Goal: Information Seeking & Learning: Learn about a topic

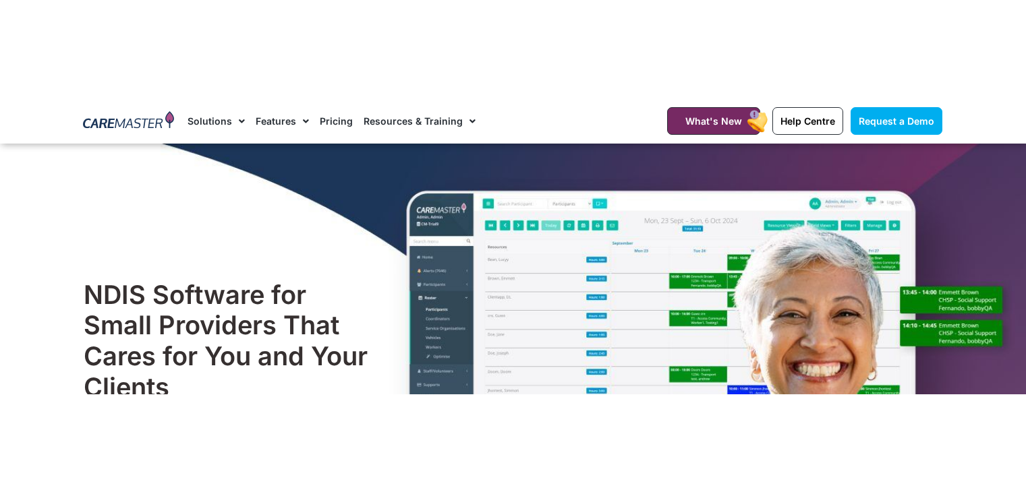
scroll to position [1241, 0]
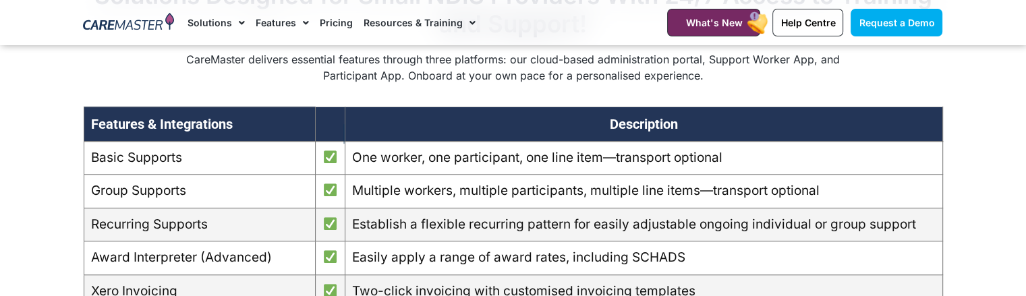
click at [293, 175] on td "Basic Supports" at bounding box center [199, 158] width 231 height 34
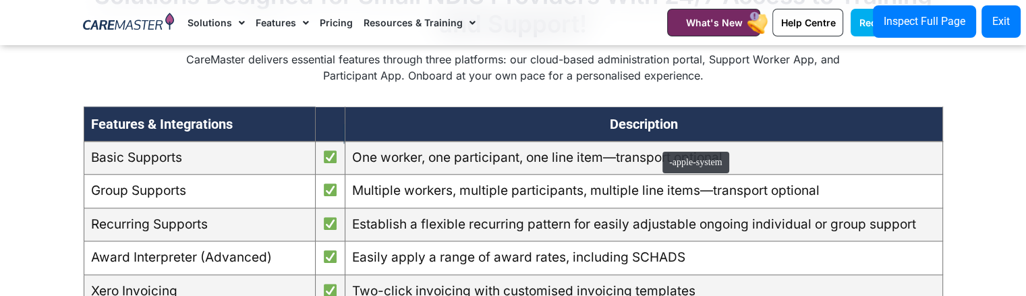
click at [656, 141] on th "Description" at bounding box center [644, 124] width 598 height 34
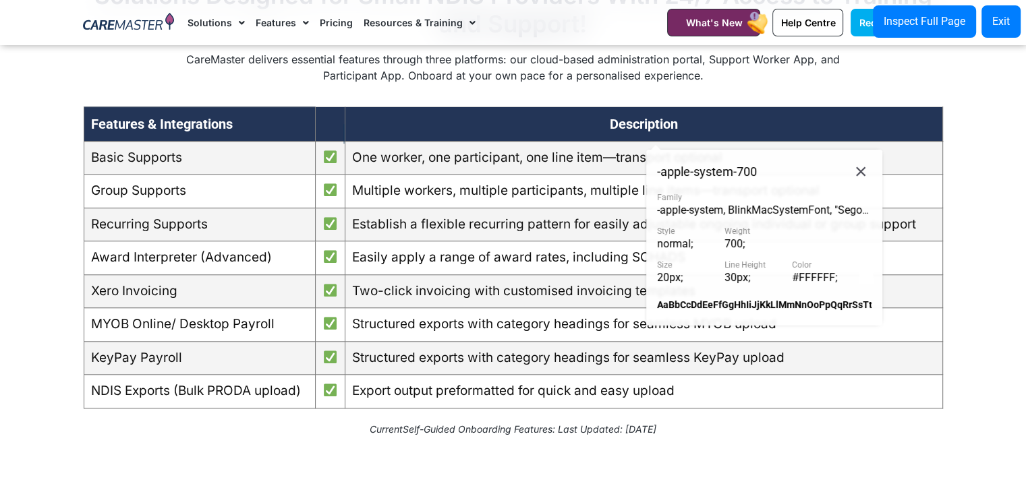
scroll to position [1317, 0]
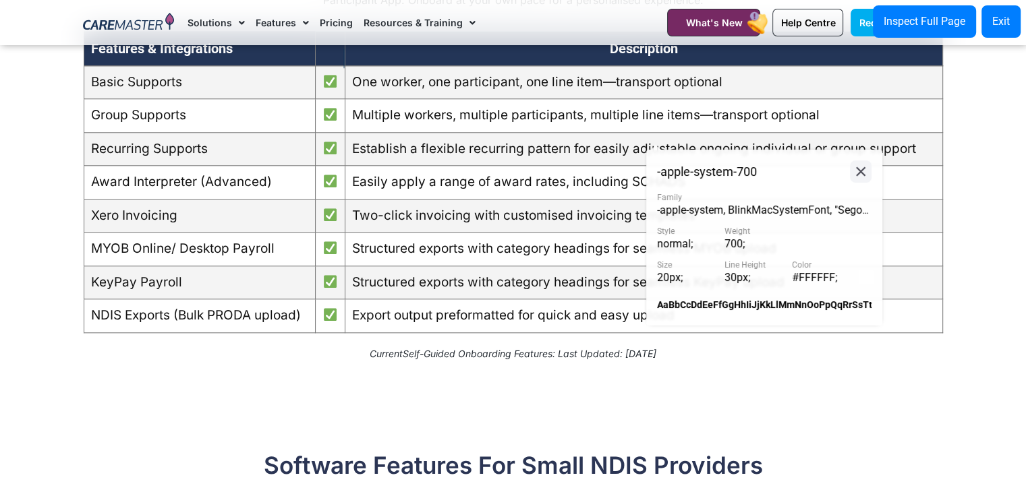
click at [860, 165] on icon at bounding box center [861, 171] width 16 height 17
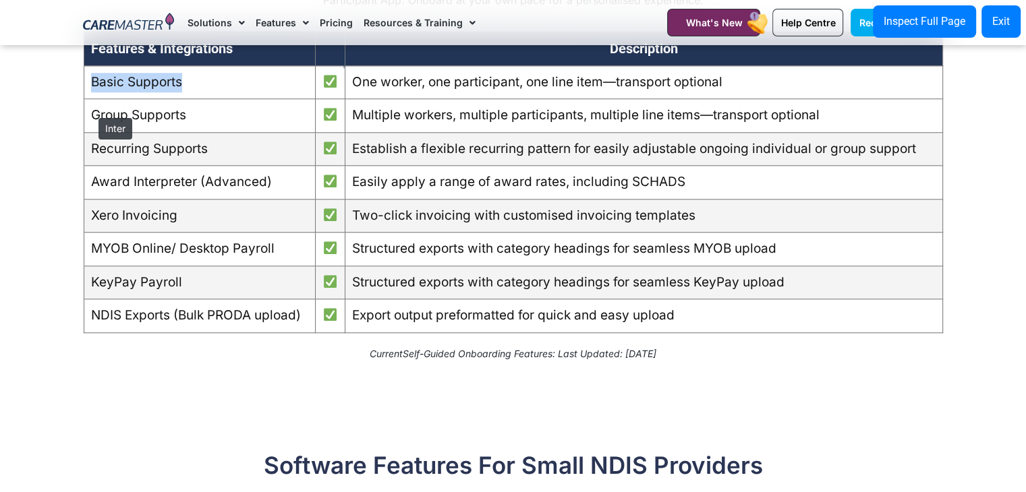
drag, startPoint x: 186, startPoint y: 103, endPoint x: 92, endPoint y: 111, distance: 94.8
click at [92, 99] on td "Basic Supports" at bounding box center [199, 82] width 231 height 34
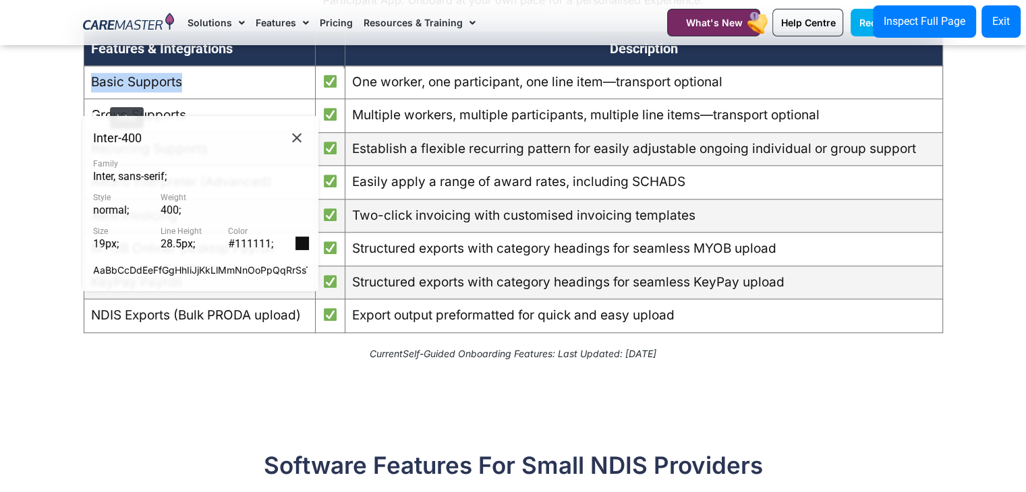
copy td "Basic Supports"
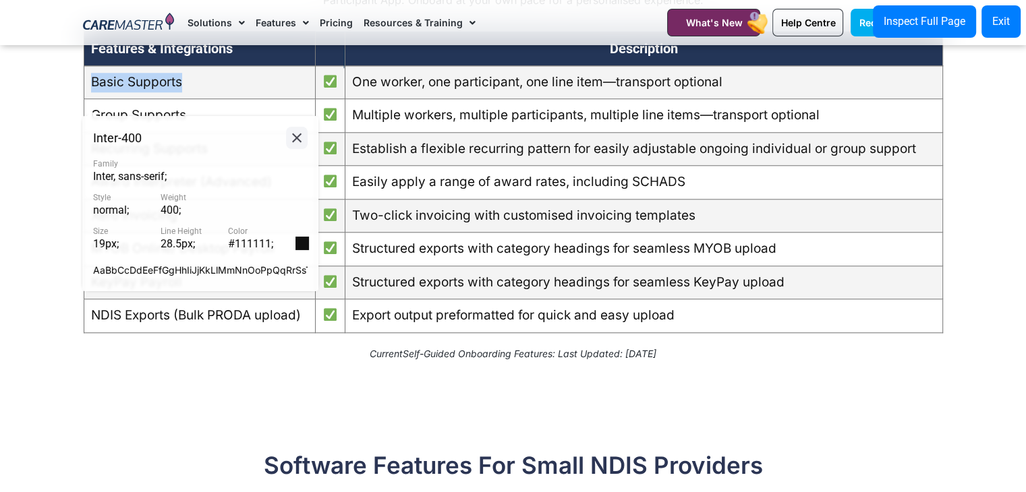
click at [303, 139] on icon at bounding box center [297, 138] width 16 height 17
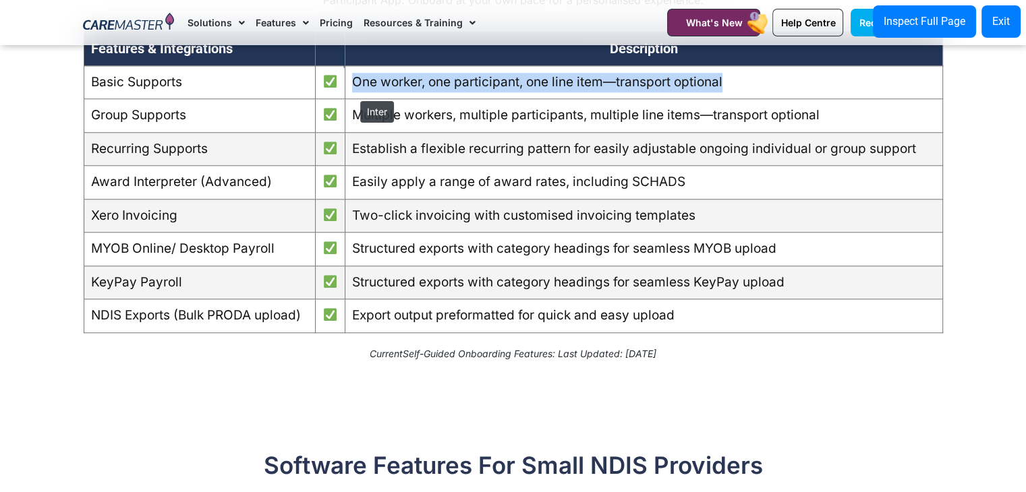
drag, startPoint x: 734, startPoint y: 103, endPoint x: 353, endPoint y: 94, distance: 380.5
click at [353, 94] on td "One worker, one participant, one line item—transport optional" at bounding box center [644, 82] width 598 height 34
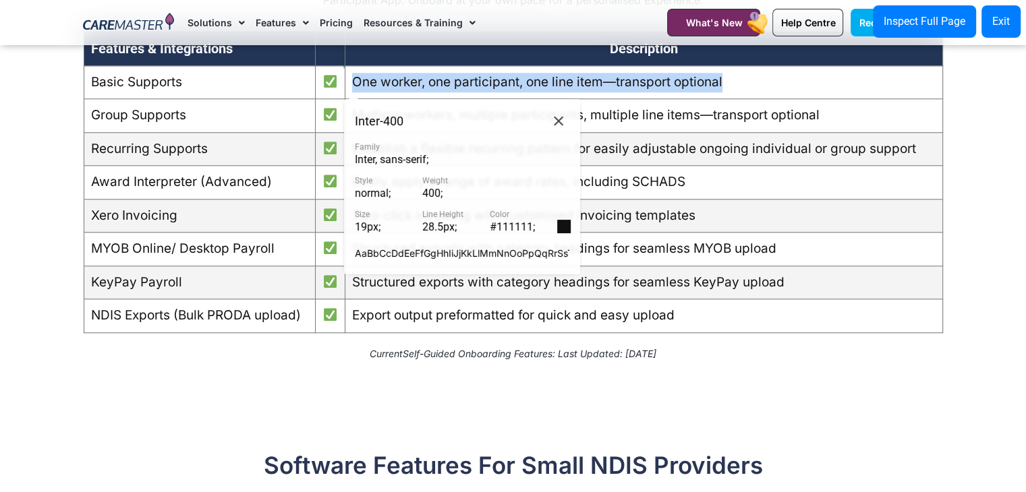
copy td "One worker, one participant, one line item—transport optional"
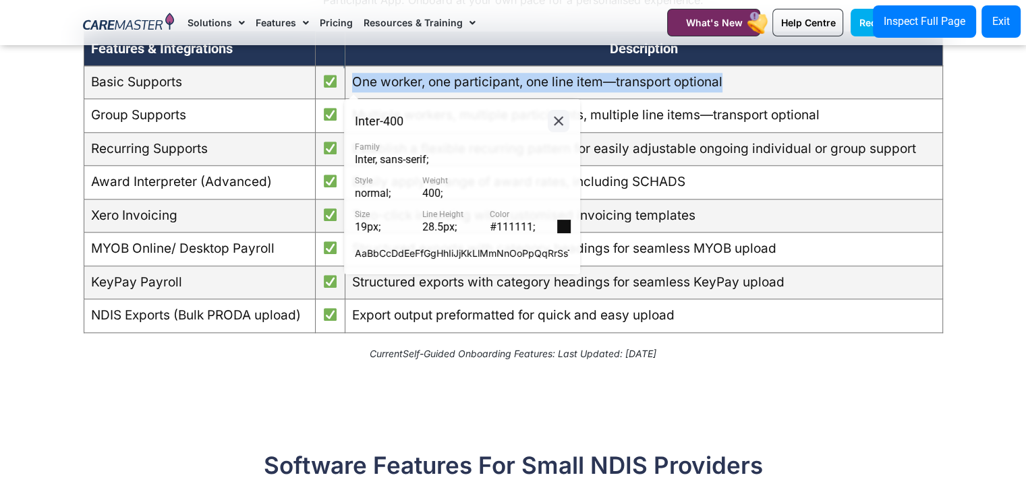
click at [554, 114] on icon at bounding box center [558, 121] width 16 height 17
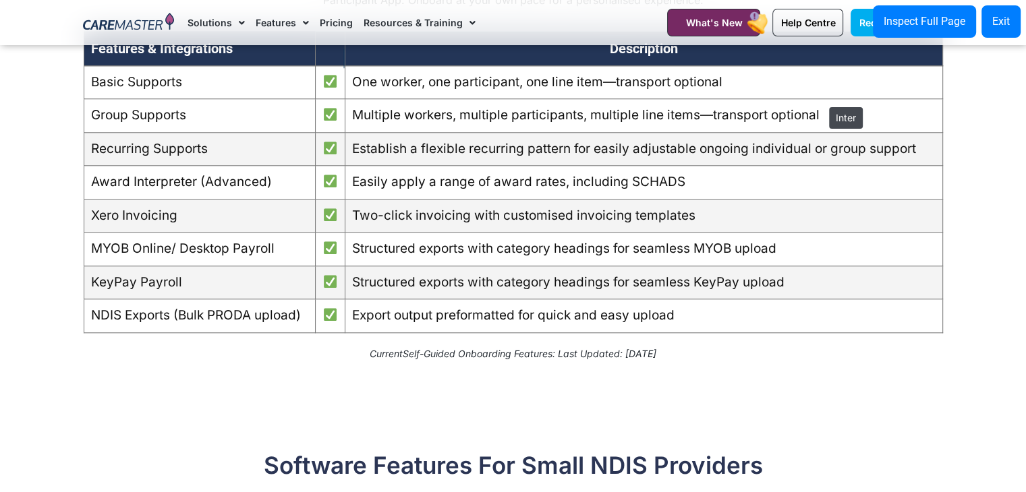
click at [822, 99] on td "One worker, one participant, one line item—transport optional" at bounding box center [644, 82] width 598 height 34
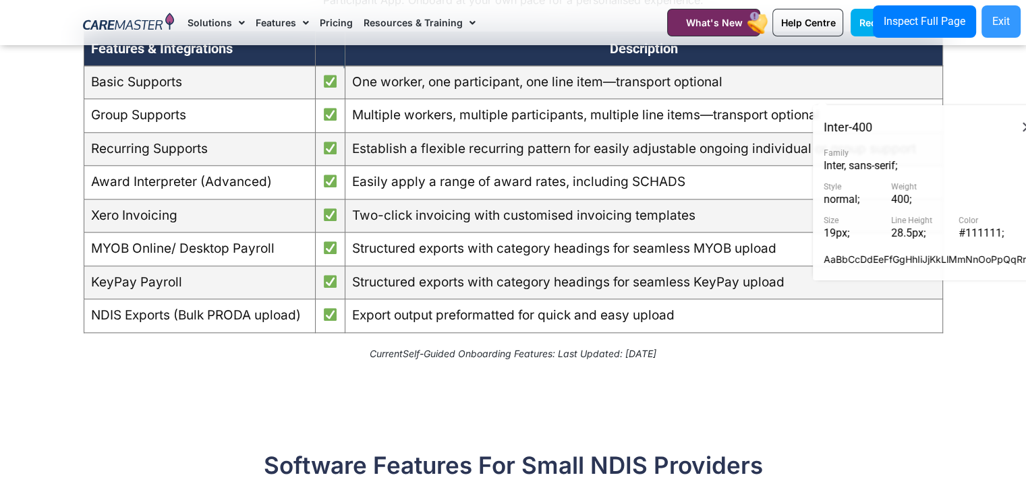
click at [1006, 22] on div "Exit" at bounding box center [1001, 21] width 18 height 16
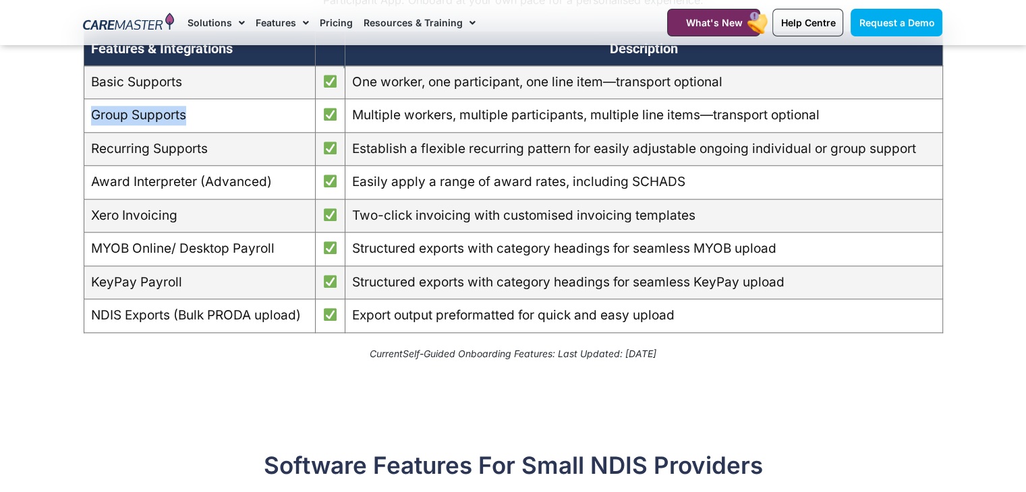
drag, startPoint x: 197, startPoint y: 132, endPoint x: 85, endPoint y: 132, distance: 112.0
click at [85, 132] on td "Group Supports" at bounding box center [199, 116] width 231 height 34
copy td "Group Supports"
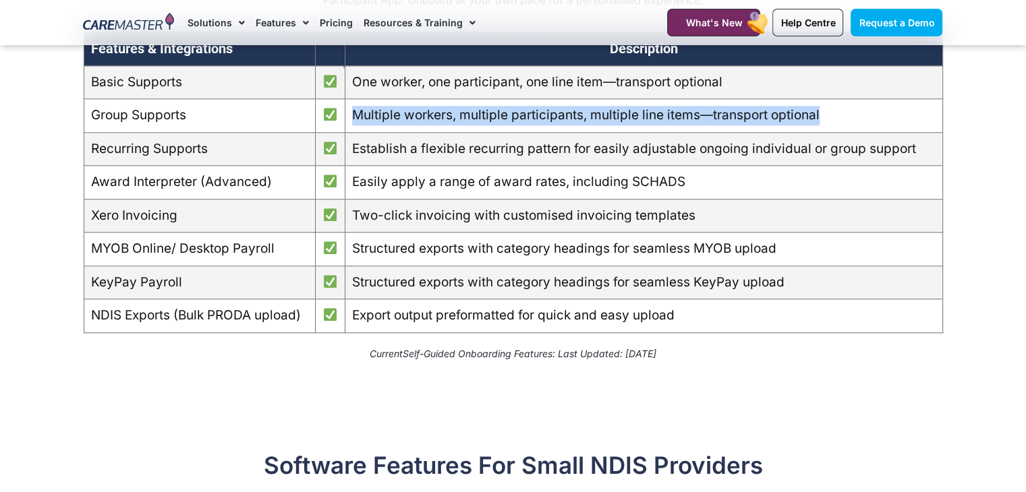
drag, startPoint x: 348, startPoint y: 136, endPoint x: 837, endPoint y: 136, distance: 489.0
click at [837, 133] on td "Multiple workers, multiple participants, multiple line items—transport optional" at bounding box center [644, 116] width 598 height 34
copy td "Multiple workers, multiple participants, multiple line items—transport optional"
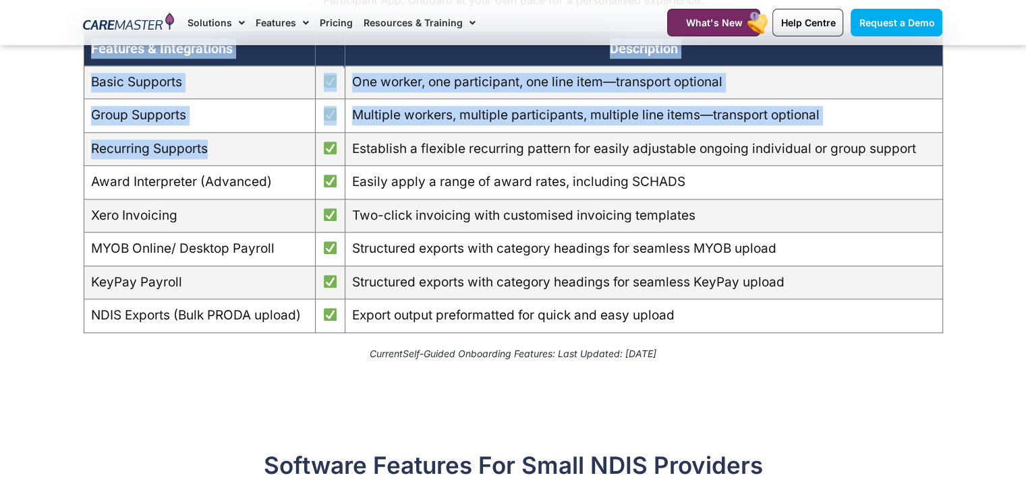
drag, startPoint x: 227, startPoint y: 171, endPoint x: 76, endPoint y: 171, distance: 151.8
click at [77, 171] on div "Solutions Designed for Small NDIS Providers With 24/7 Access to Training and Su…" at bounding box center [513, 138] width 873 height 479
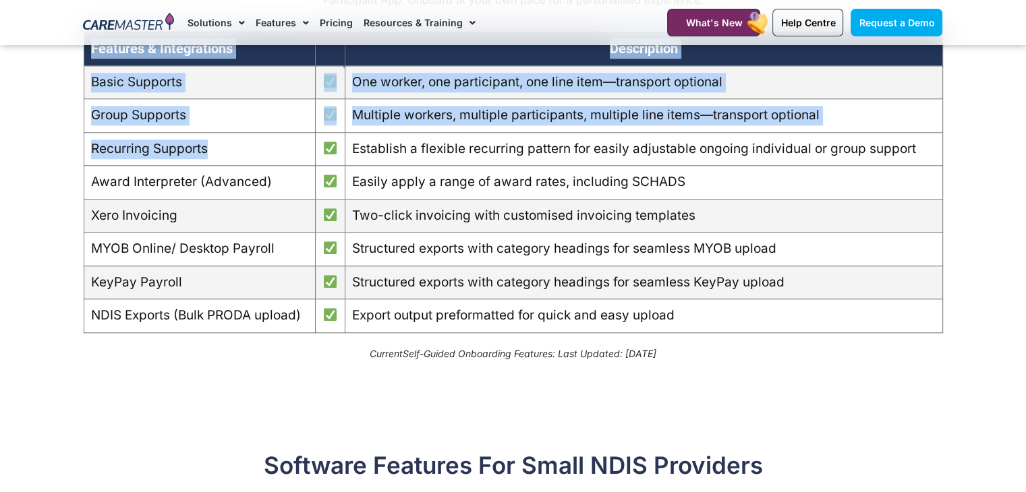
click at [86, 166] on td "Recurring Supports" at bounding box center [199, 149] width 231 height 34
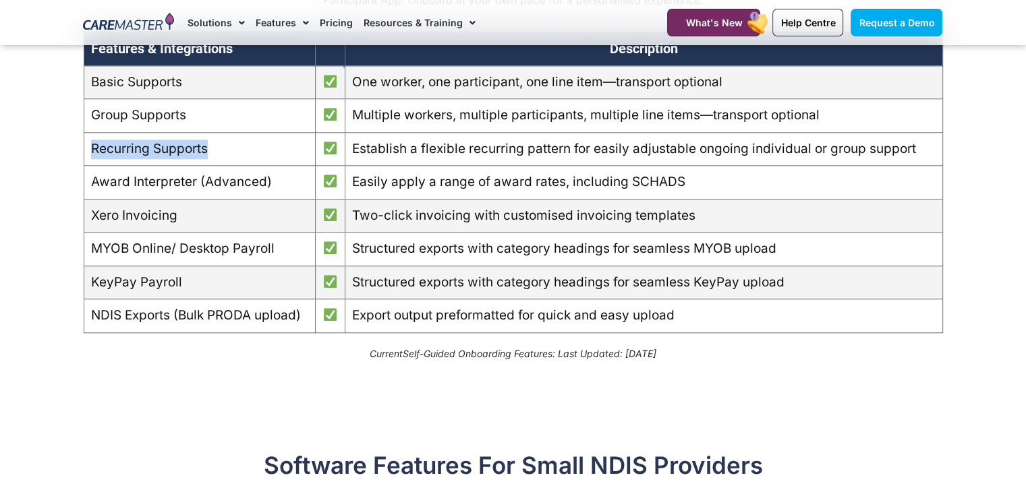
drag, startPoint x: 92, startPoint y: 167, endPoint x: 210, endPoint y: 162, distance: 118.8
click at [210, 162] on td "Recurring Supports" at bounding box center [199, 149] width 231 height 34
copy td "Recurring Supports"
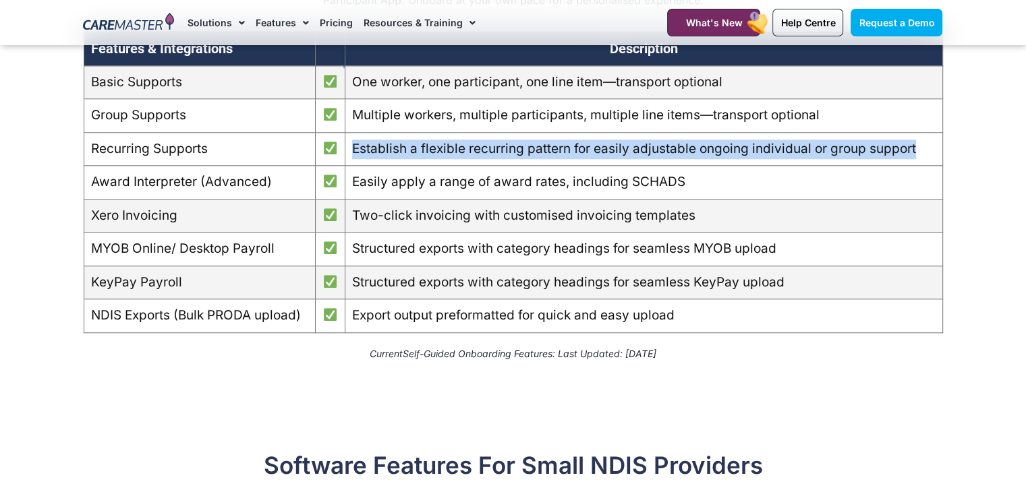
drag, startPoint x: 353, startPoint y: 168, endPoint x: 921, endPoint y: 167, distance: 568.0
click at [921, 166] on td "Establish a flexible recurring pattern for easily adjustable ongoing individual…" at bounding box center [644, 149] width 598 height 34
copy td "Establish a flexible recurring pattern for easily adjustable ongoing individual…"
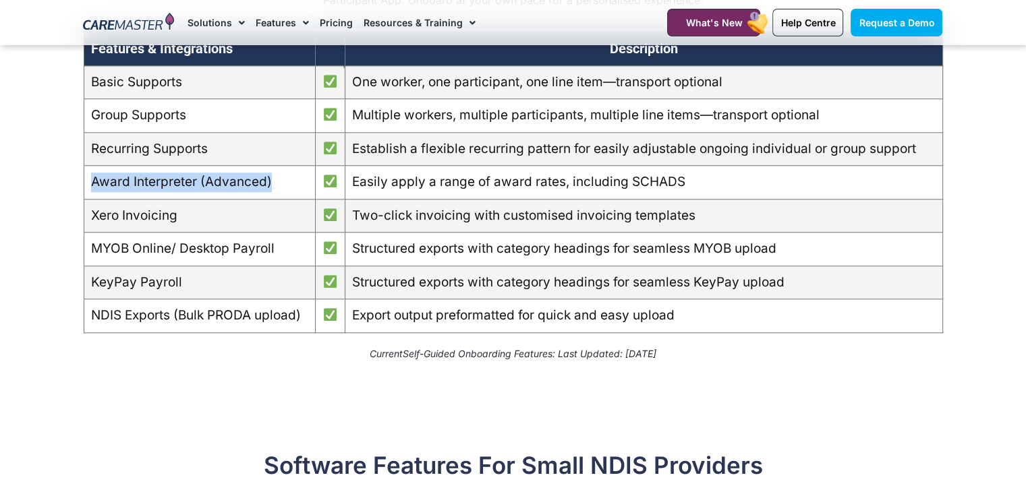
drag, startPoint x: 278, startPoint y: 203, endPoint x: 92, endPoint y: 197, distance: 185.6
click at [92, 197] on td "Award Interpreter (Advanced)" at bounding box center [199, 183] width 231 height 34
copy td "Award Interpreter (Advanced)"
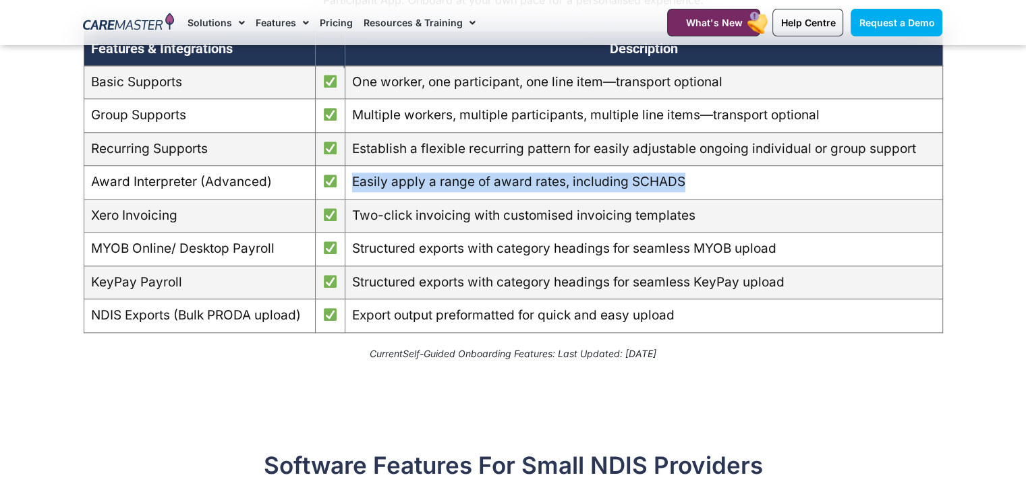
drag, startPoint x: 353, startPoint y: 206, endPoint x: 691, endPoint y: 191, distance: 337.6
click at [691, 190] on td "Easily apply a range of award rates, including SCHADS" at bounding box center [644, 183] width 598 height 34
copy td "Easily apply a range of award rates, including SCHADS"
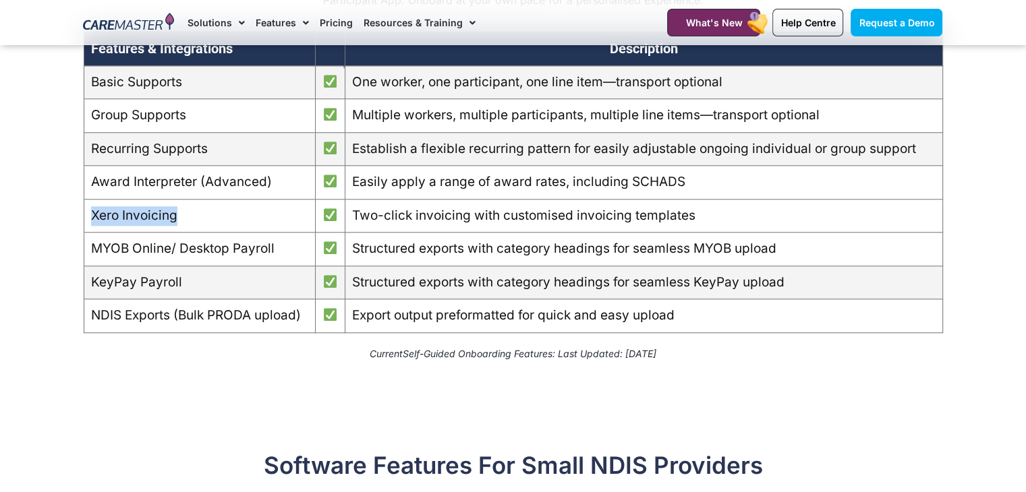
drag, startPoint x: 198, startPoint y: 239, endPoint x: 83, endPoint y: 221, distance: 116.2
click at [84, 221] on td "Xero Invoicing" at bounding box center [199, 216] width 231 height 34
copy td "Xero Invoicing"
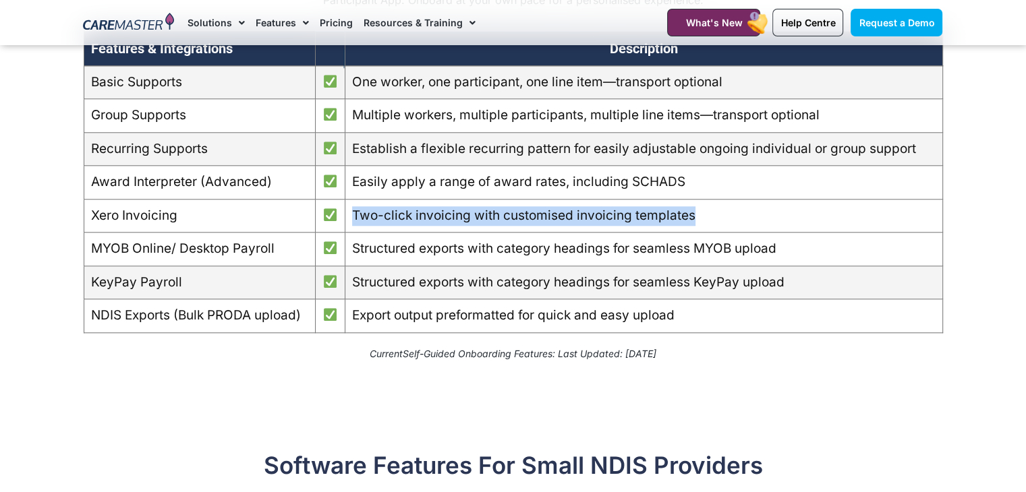
drag, startPoint x: 726, startPoint y: 240, endPoint x: 351, endPoint y: 231, distance: 375.2
click at [351, 231] on td "Two-click invoicing with customised invoicing templates" at bounding box center [644, 216] width 598 height 34
copy td "Two-click invoicing with customised invoicing templates"
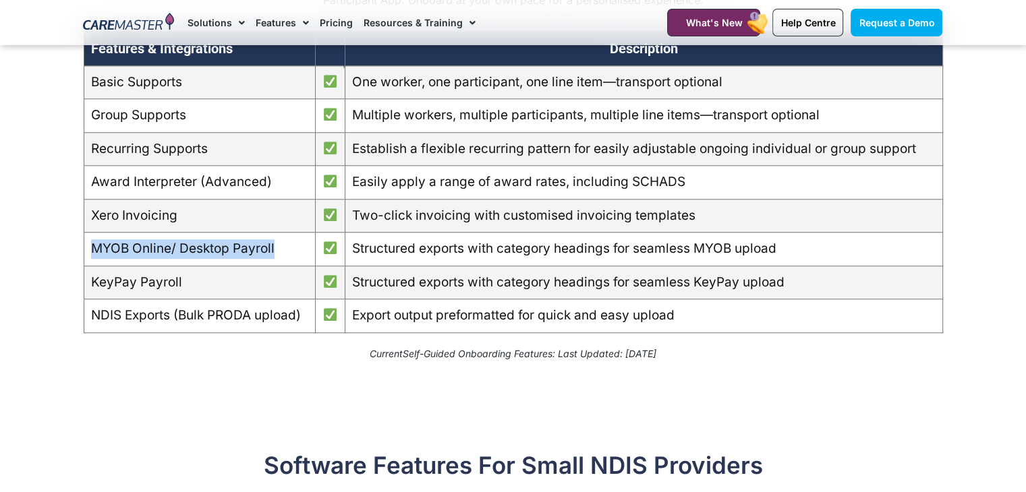
drag, startPoint x: 281, startPoint y: 268, endPoint x: 86, endPoint y: 273, distance: 195.0
click at [86, 266] on td "MYOB Online/ Desktop Payroll" at bounding box center [199, 250] width 231 height 34
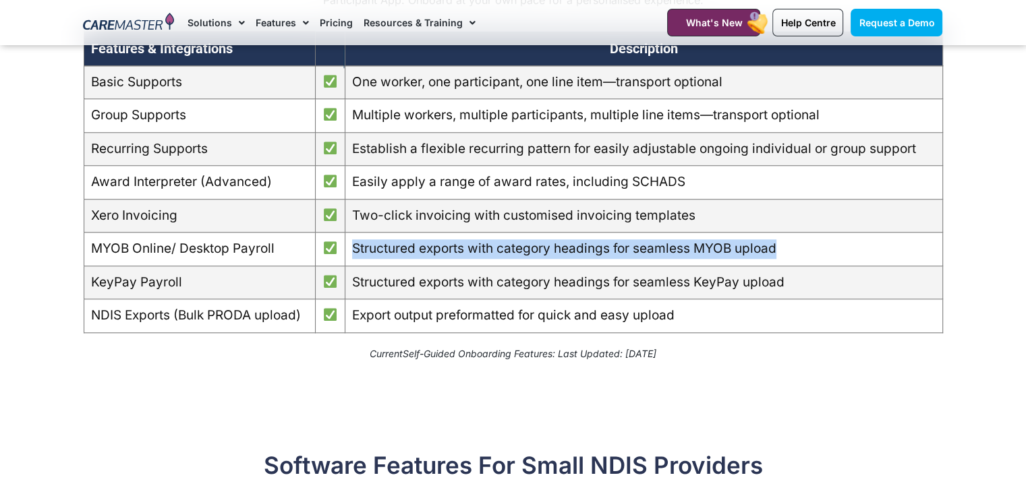
drag, startPoint x: 355, startPoint y: 273, endPoint x: 790, endPoint y: 271, distance: 435.1
click at [790, 266] on td "Structured exports with category headings for seamless MYOB upload" at bounding box center [644, 250] width 598 height 34
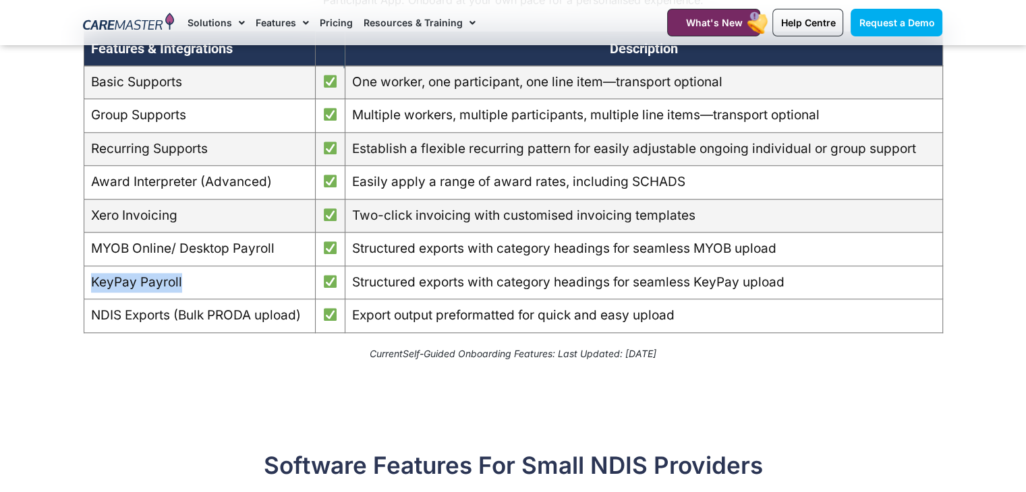
drag, startPoint x: 200, startPoint y: 303, endPoint x: 86, endPoint y: 303, distance: 114.0
click at [86, 295] on td "KeyPay Payroll" at bounding box center [199, 283] width 231 height 34
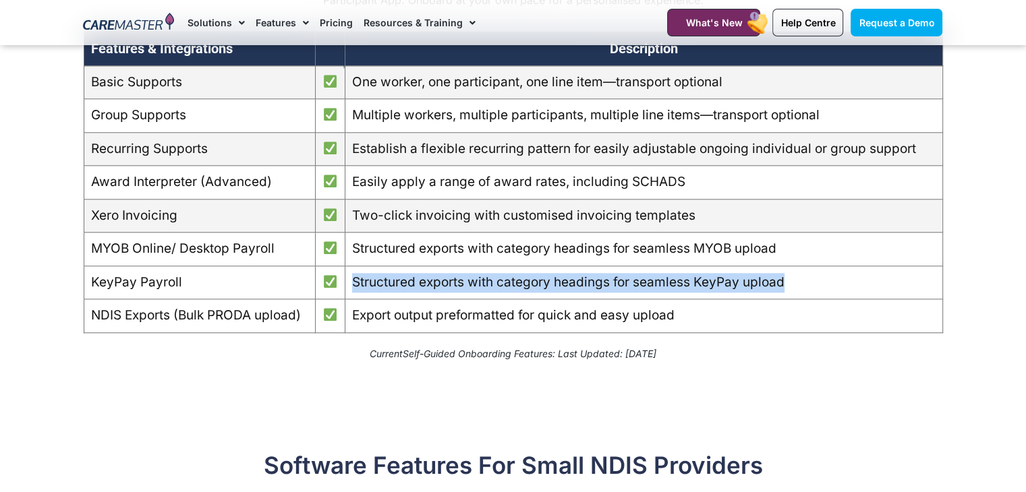
drag, startPoint x: 808, startPoint y: 309, endPoint x: 350, endPoint y: 291, distance: 458.3
click at [350, 291] on td "Structured exports with category headings for seamless KeyPay upload" at bounding box center [644, 283] width 598 height 34
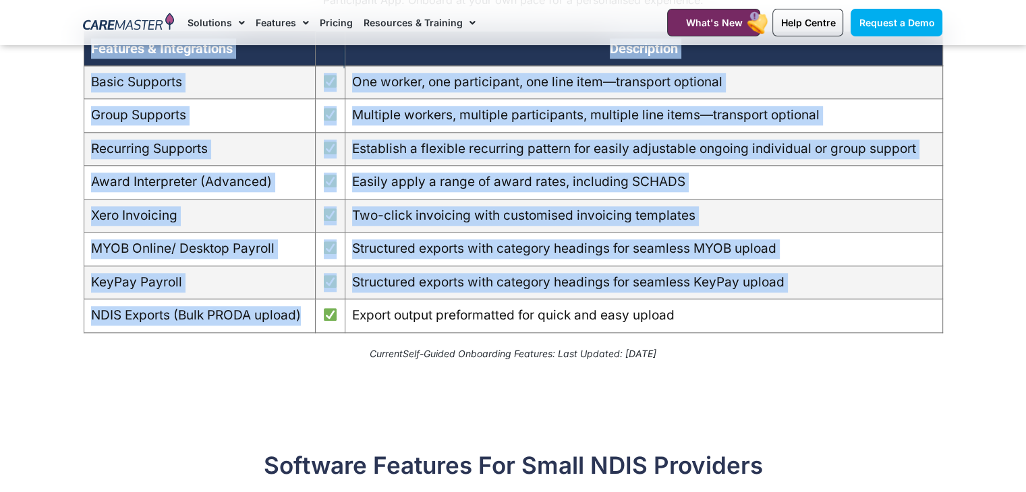
drag, startPoint x: 304, startPoint y: 337, endPoint x: 78, endPoint y: 343, distance: 226.0
click at [78, 295] on div "Solutions Designed for Small NDIS Providers With 24/7 Access to Training and Su…" at bounding box center [513, 138] width 873 height 479
click at [86, 295] on td "NDIS Exports (Bulk PRODA upload)" at bounding box center [199, 316] width 231 height 34
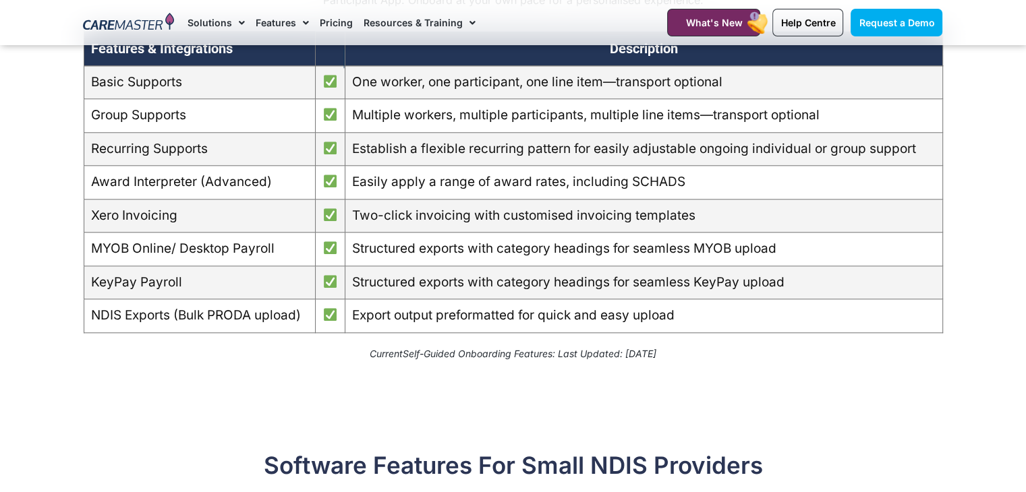
click at [102, 295] on td "NDIS Exports (Bulk PRODA upload)" at bounding box center [199, 316] width 231 height 34
drag, startPoint x: 95, startPoint y: 333, endPoint x: 226, endPoint y: 340, distance: 131.0
click at [226, 295] on td "NDIS Exports (Bulk PRODA upload)" at bounding box center [199, 316] width 231 height 34
drag, startPoint x: 304, startPoint y: 333, endPoint x: 88, endPoint y: 341, distance: 216.0
click at [88, 295] on td "NDIS Exports (Bulk PRODA upload)" at bounding box center [199, 316] width 231 height 34
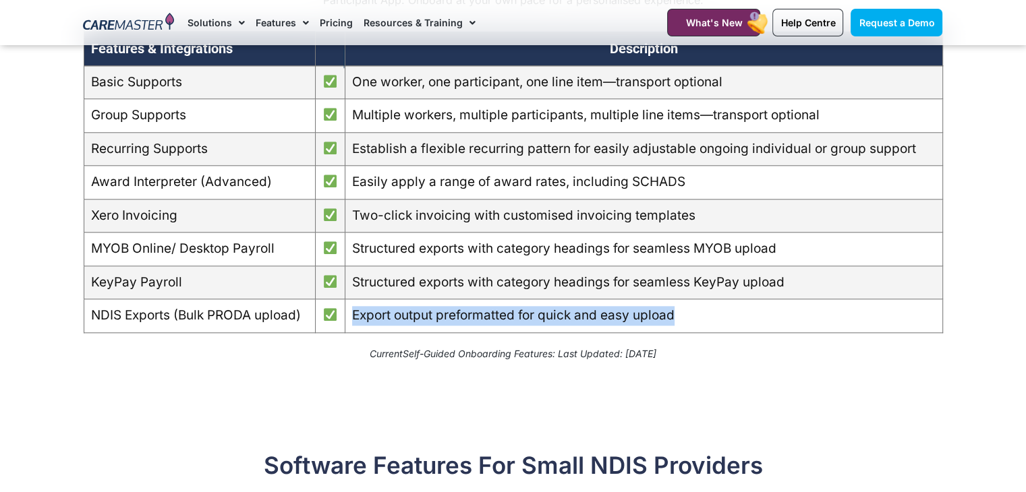
drag, startPoint x: 694, startPoint y: 324, endPoint x: 351, endPoint y: 331, distance: 343.4
click at [351, 295] on td "Export output preformatted for quick and easy upload" at bounding box center [644, 316] width 598 height 34
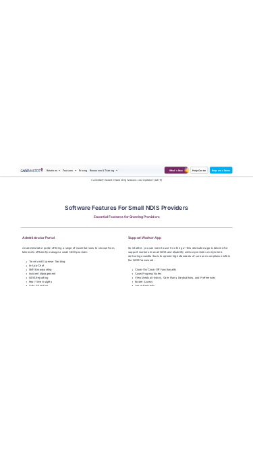
scroll to position [1583, 0]
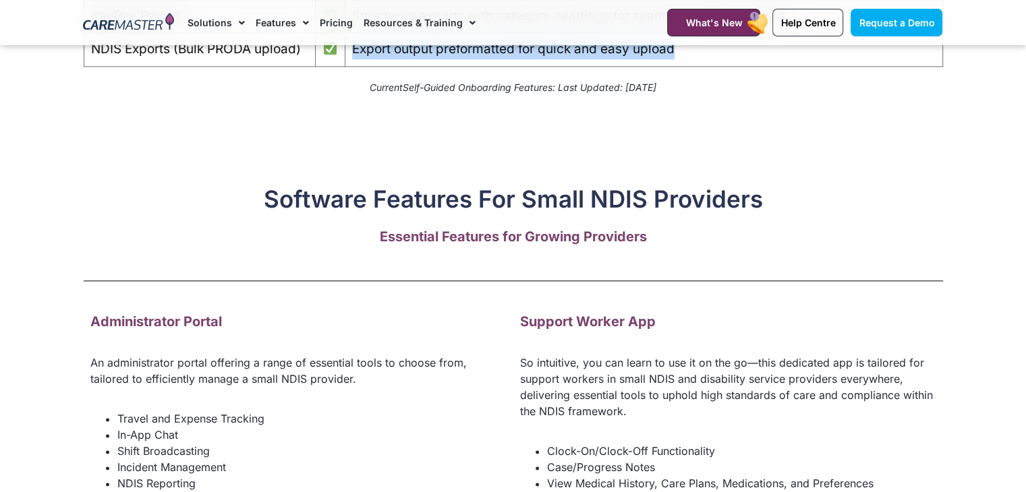
drag, startPoint x: 695, startPoint y: 105, endPoint x: 332, endPoint y: 123, distance: 364.0
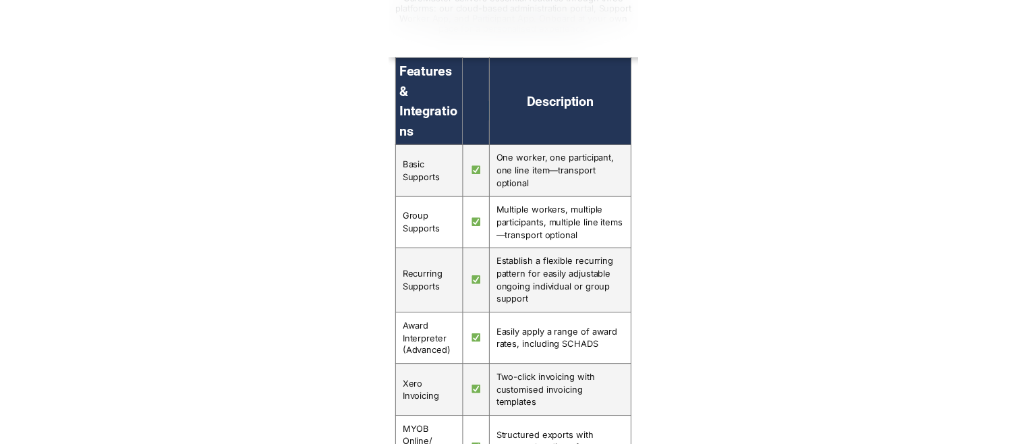
scroll to position [831, 0]
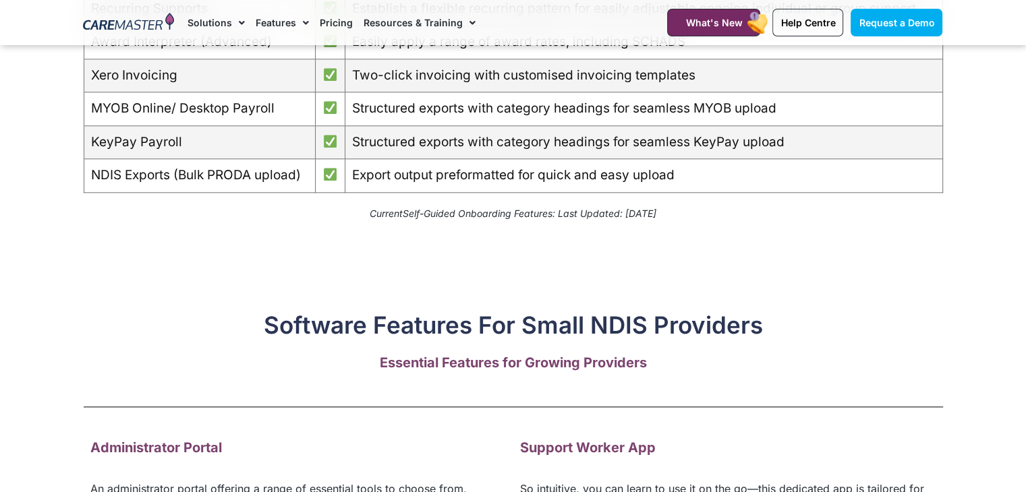
scroll to position [1492, 0]
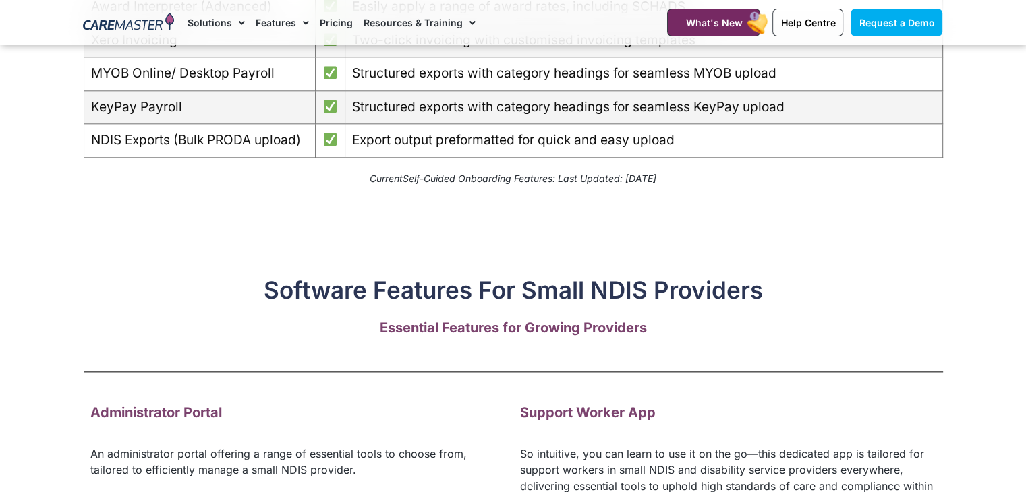
drag, startPoint x: 353, startPoint y: 198, endPoint x: 680, endPoint y: 198, distance: 327.1
click at [252, 185] on p "Current Self-Guided Onboarding Features : Last Updated: [DATE]" at bounding box center [513, 178] width 859 height 14
copy em "Current Self-Guided Onboarding Features : Last Updated: [DATE]"
click at [252, 250] on div "Software Features For Small NDIS Providers" at bounding box center [513, 256] width 859 height 96
